Goal: Transaction & Acquisition: Purchase product/service

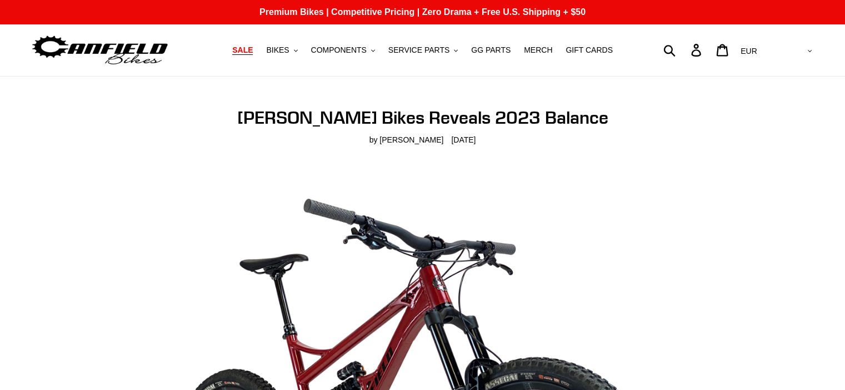
click at [253, 50] on span "SALE" at bounding box center [242, 50] width 21 height 9
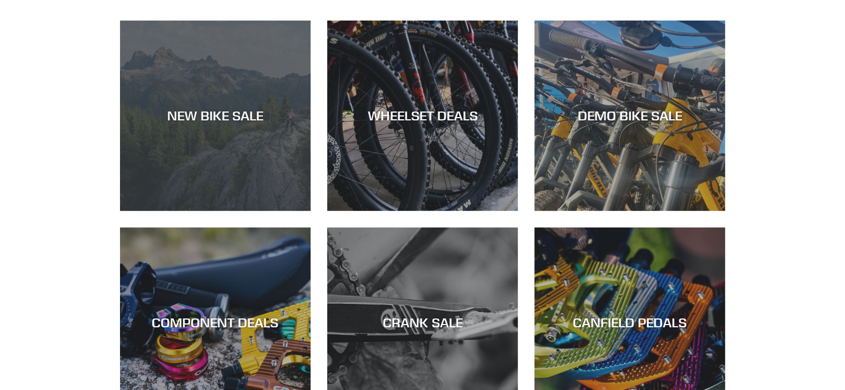
click at [185, 118] on div "NEW BIKE SALE" at bounding box center [215, 116] width 190 height 16
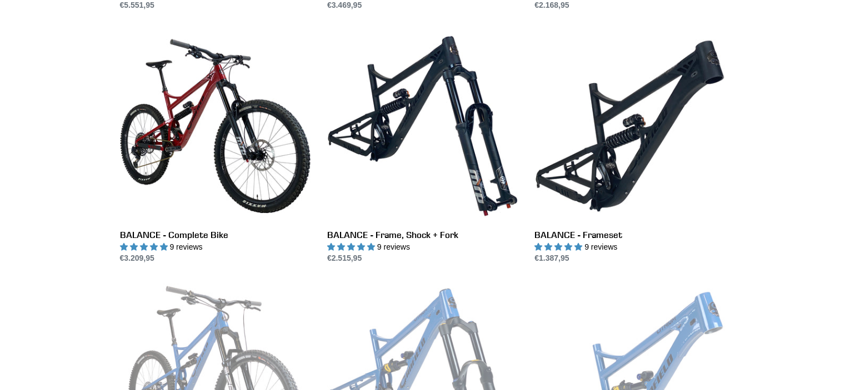
scroll to position [1053, 0]
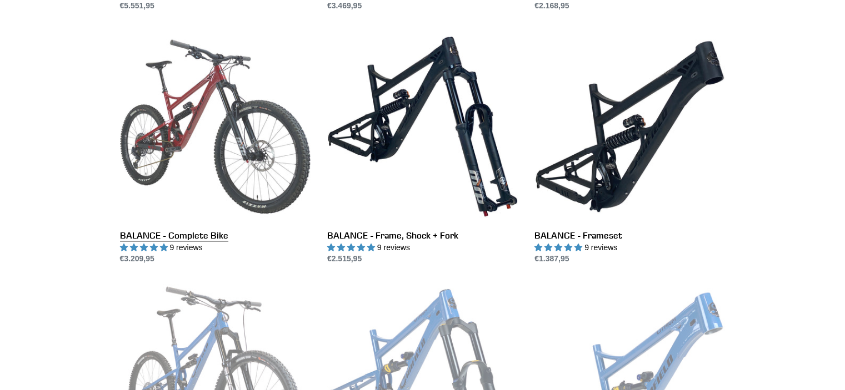
click at [185, 118] on link "BALANCE - Complete Bike" at bounding box center [215, 148] width 190 height 234
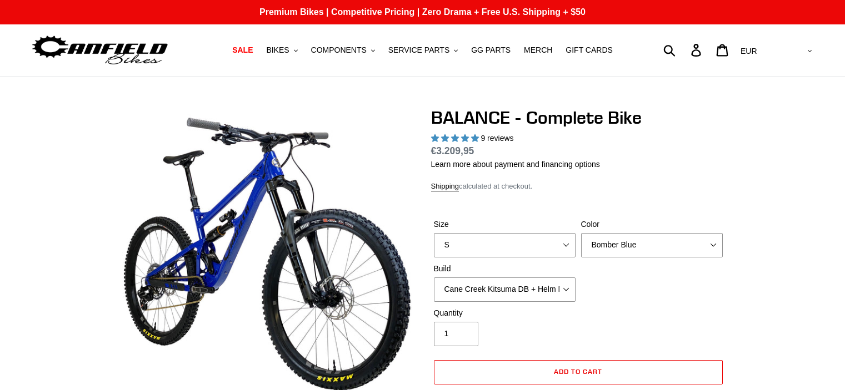
select select "highest-rating"
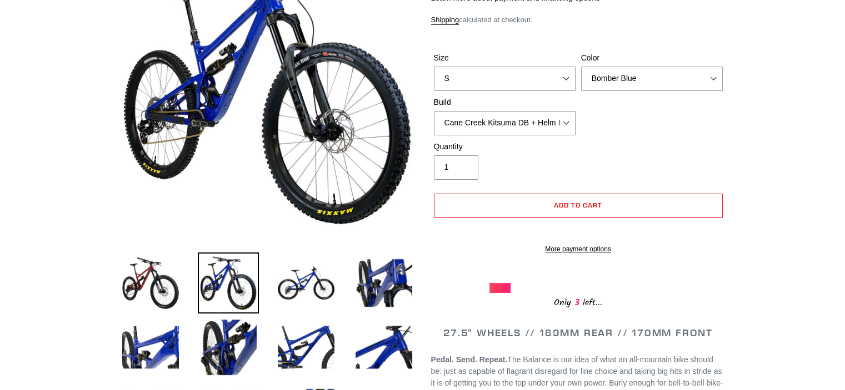
scroll to position [168, 0]
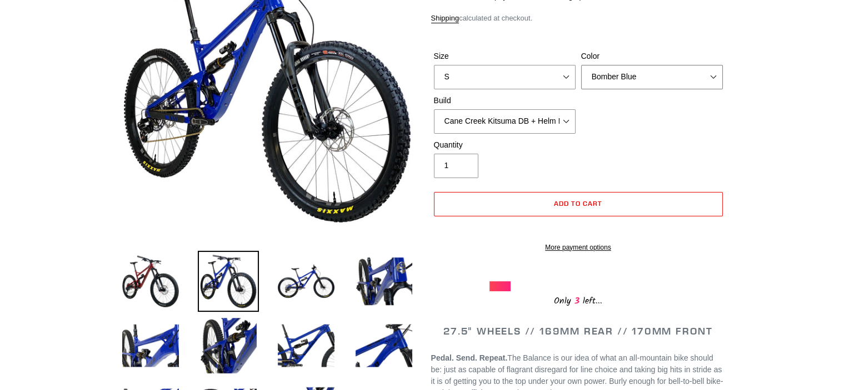
click at [604, 80] on select "Bomber Blue Goat's Blood Stealth Black" at bounding box center [652, 77] width 142 height 24
select select "Stealth Black"
click at [581, 65] on select "Bomber Blue Goat's Blood Stealth Black" at bounding box center [652, 77] width 142 height 24
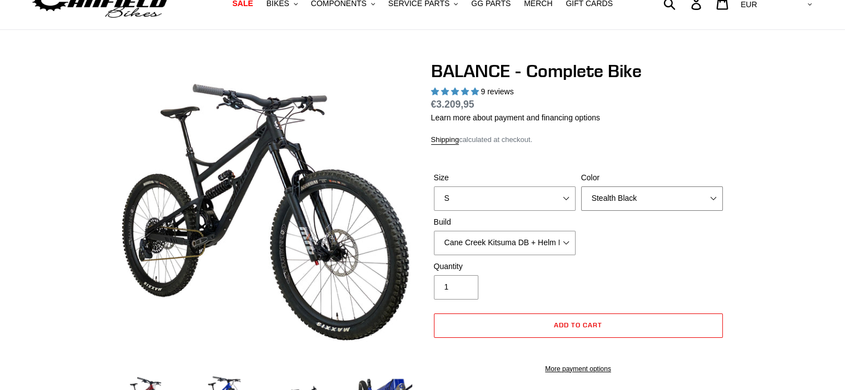
scroll to position [44, 0]
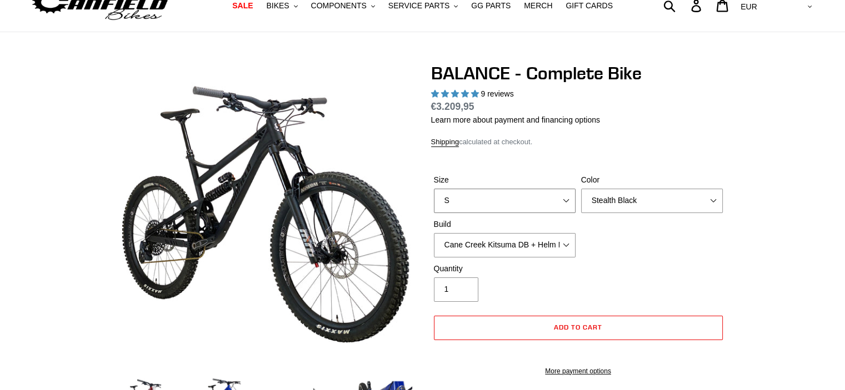
click at [482, 200] on select "S M L XL" at bounding box center [505, 201] width 142 height 24
select select "M"
click at [434, 189] on select "S M L XL" at bounding box center [505, 201] width 142 height 24
click at [459, 239] on select "Cane Creek Kitsuma DB + Helm MKII + SRAM GX Cane Creek Kitsuma DB + Helm MKII +…" at bounding box center [505, 245] width 142 height 24
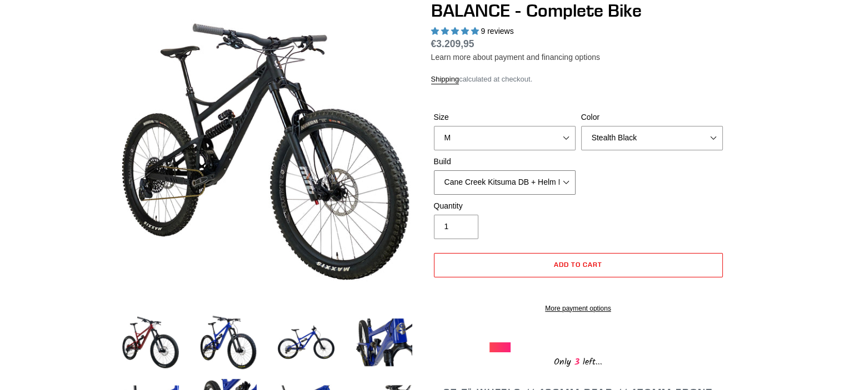
scroll to position [152, 0]
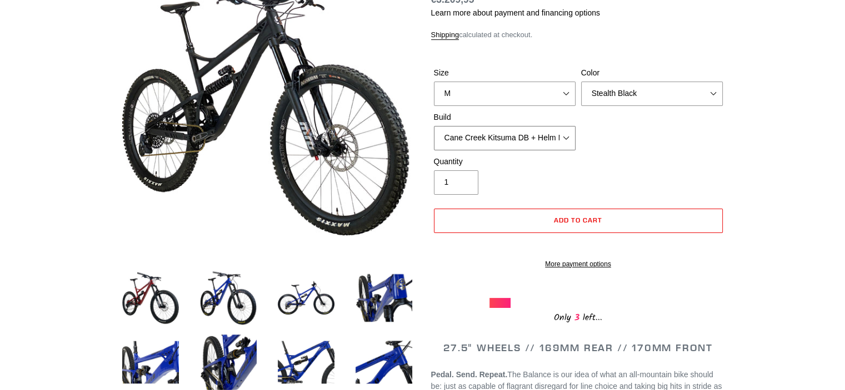
click at [462, 140] on select "Cane Creek Kitsuma DB + Helm MKII + SRAM GX Cane Creek Kitsuma DB + Helm MKII +…" at bounding box center [505, 138] width 142 height 24
click at [434, 126] on select "Cane Creek Kitsuma DB + Helm MKII + SRAM GX Cane Creek Kitsuma DB + Helm MKII +…" at bounding box center [505, 138] width 142 height 24
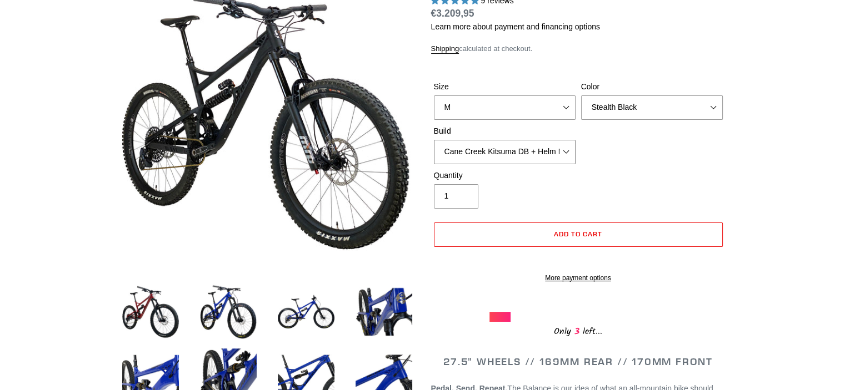
scroll to position [141, 0]
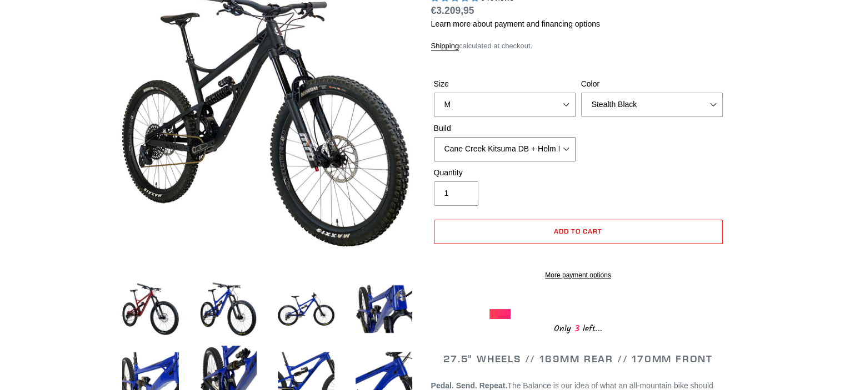
click at [473, 148] on select "Cane Creek Kitsuma DB + Helm MKII + SRAM GX Cane Creek Kitsuma DB + Helm MKII +…" at bounding box center [505, 149] width 142 height 24
click at [434, 137] on select "Cane Creek Kitsuma DB + Helm MKII + SRAM GX Cane Creek Kitsuma DB + Helm MKII +…" at bounding box center [505, 149] width 142 height 24
click at [461, 151] on select "Cane Creek Kitsuma DB + Helm MKII + SRAM GX Cane Creek Kitsuma DB + Helm MKII +…" at bounding box center [505, 149] width 142 height 24
click at [434, 137] on select "Cane Creek Kitsuma DB + Helm MKII + SRAM GX Cane Creek Kitsuma DB + Helm MKII +…" at bounding box center [505, 149] width 142 height 24
click at [481, 153] on select "Cane Creek Kitsuma DB + Helm MKII + SRAM GX Cane Creek Kitsuma DB + Helm MKII +…" at bounding box center [505, 149] width 142 height 24
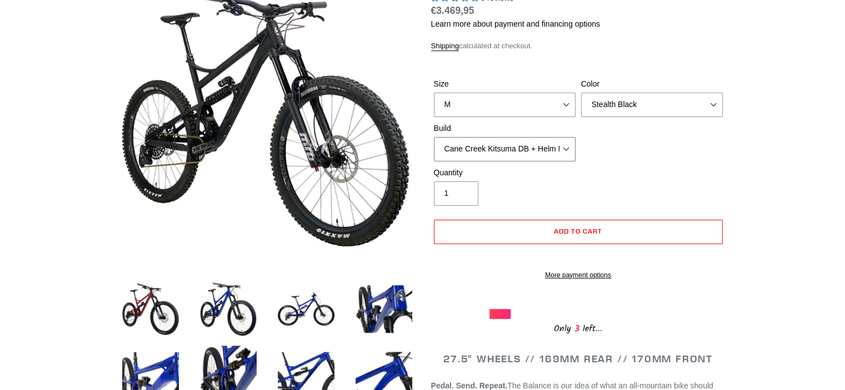
click at [533, 151] on select "Cane Creek Kitsuma DB + Helm MKII + SRAM GX Cane Creek Kitsuma DB + Helm MKII +…" at bounding box center [505, 149] width 142 height 24
click at [555, 142] on select "Cane Creek Kitsuma DB + Helm MKII + SRAM GX Cane Creek Kitsuma DB + Helm MKII +…" at bounding box center [505, 149] width 142 height 24
select select "RockShox Vivid ULT + Zeb ULT + SRAM GX"
click at [434, 137] on select "Cane Creek Kitsuma DB + Helm MKII + SRAM GX Cane Creek Kitsuma DB + Helm MKII +…" at bounding box center [505, 149] width 142 height 24
click at [552, 151] on select "Cane Creek Kitsuma DB + Helm MKII + SRAM GX Cane Creek Kitsuma DB + Helm MKII +…" at bounding box center [505, 149] width 142 height 24
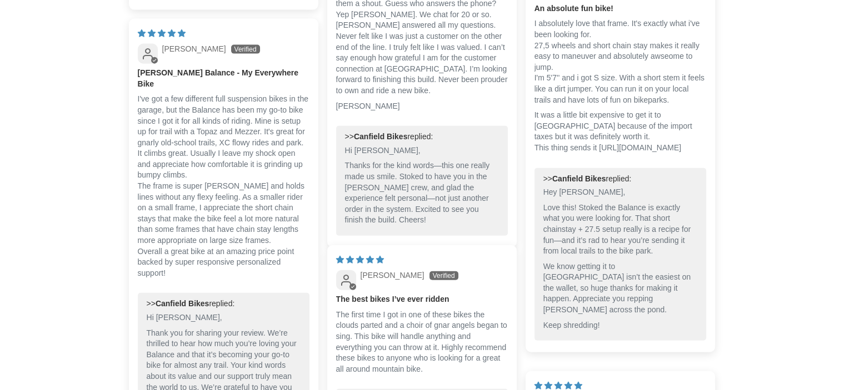
scroll to position [2586, 0]
click at [678, 53] on p "I absolutely love that frame. It's exactly what i've been looking for. 27,5 whe…" at bounding box center [620, 61] width 172 height 87
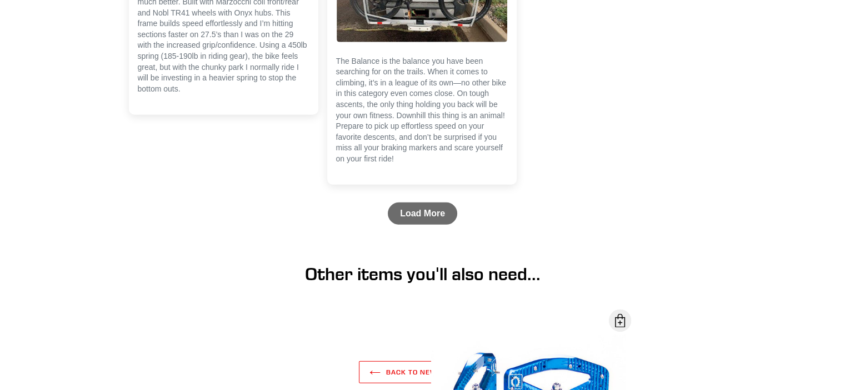
scroll to position [3234, 0]
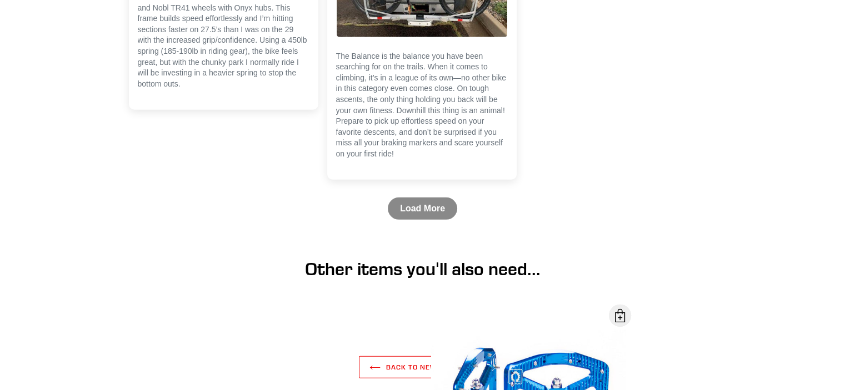
click at [430, 220] on link "Load More" at bounding box center [422, 209] width 69 height 22
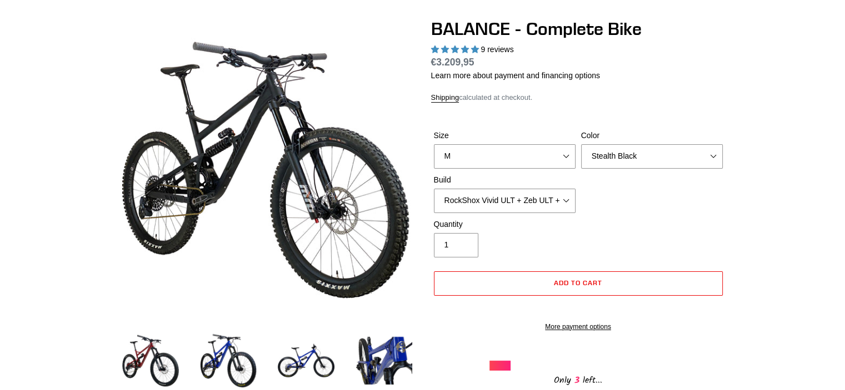
scroll to position [91, 0]
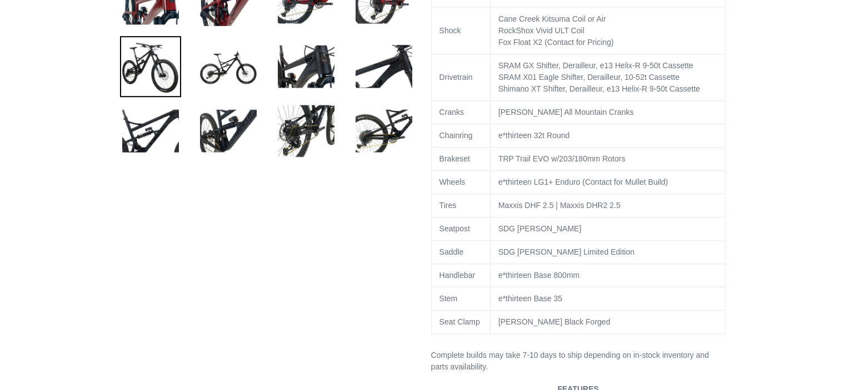
scroll to position [644, 0]
